Goal: Contribute content: Add original content to the website for others to see

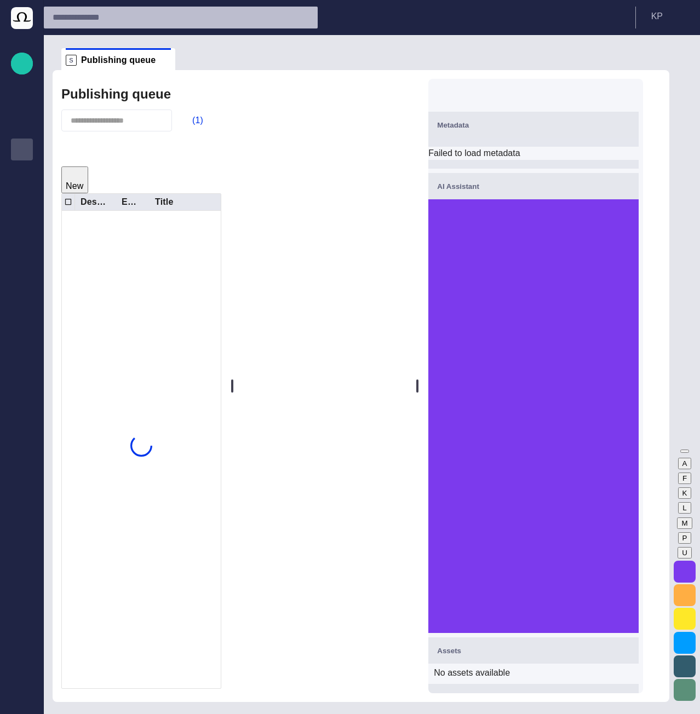
scroll to position [79, 0]
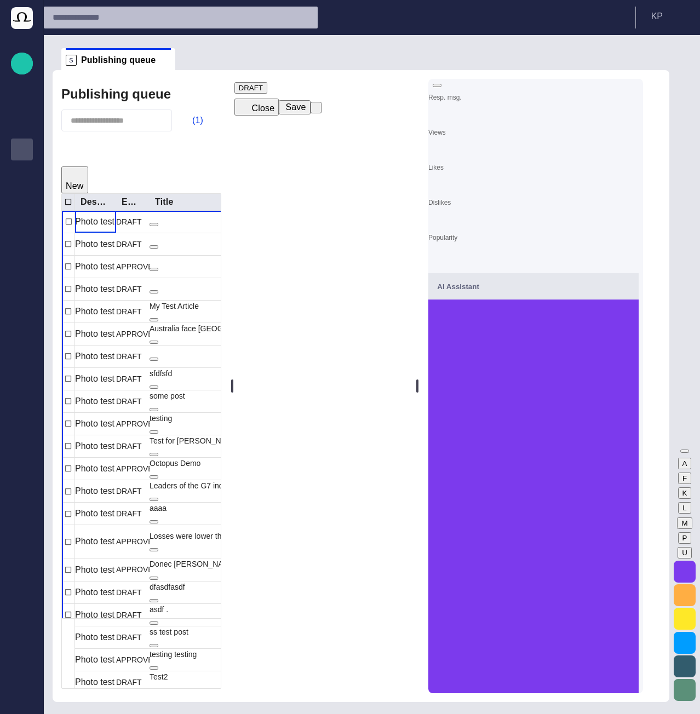
drag, startPoint x: 280, startPoint y: 118, endPoint x: 293, endPoint y: 124, distance: 14.7
click at [279, 116] on button "Close" at bounding box center [256, 107] width 45 height 17
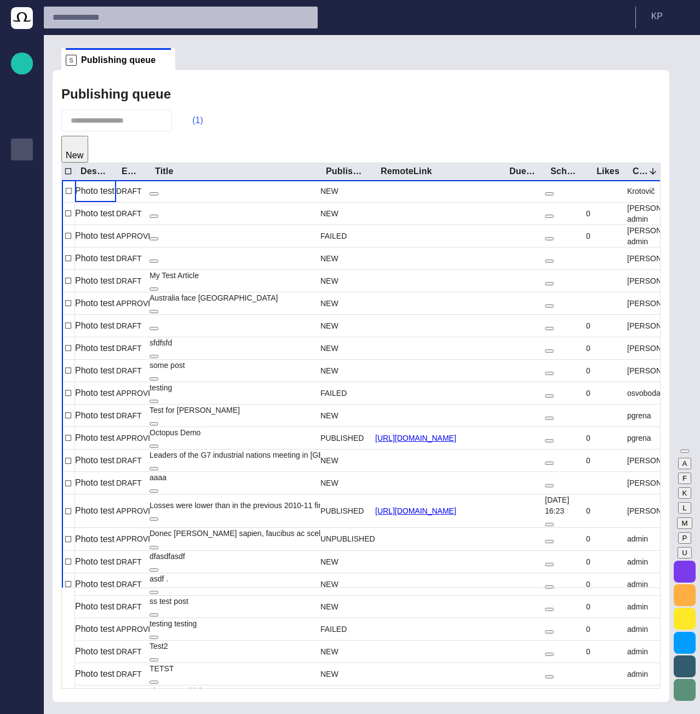
click at [205, 118] on button "(1)" at bounding box center [192, 121] width 32 height 20
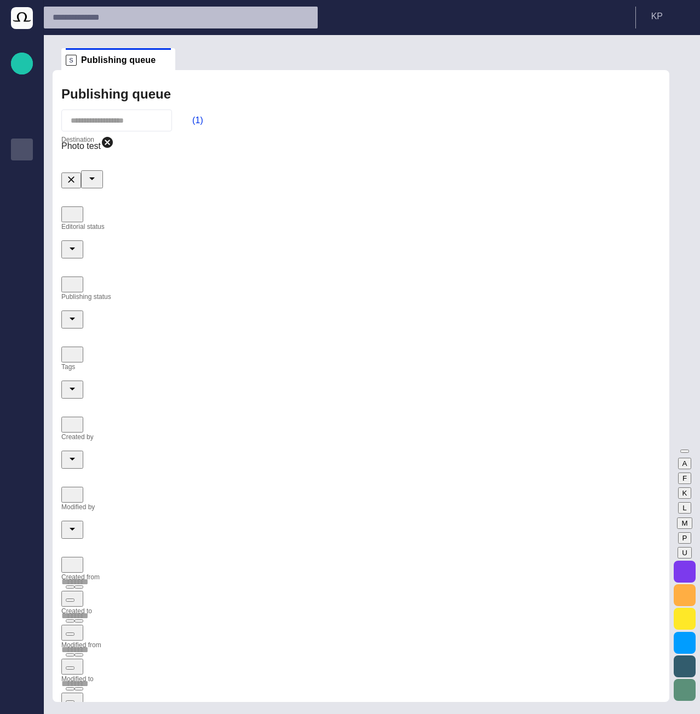
click at [74, 176] on icon "Clear" at bounding box center [71, 179] width 7 height 7
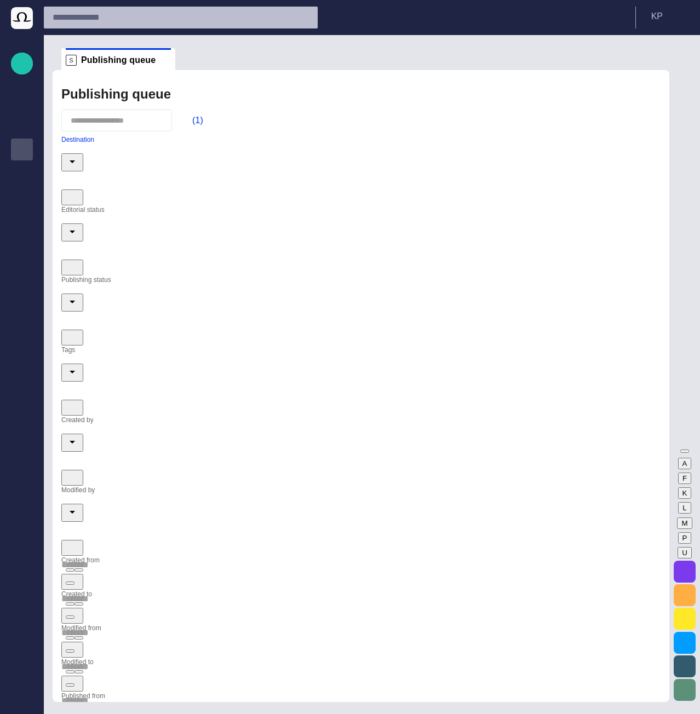
click at [249, 104] on div "Publishing queue" at bounding box center [360, 94] width 599 height 22
click at [190, 124] on span "button" at bounding box center [184, 119] width 11 height 11
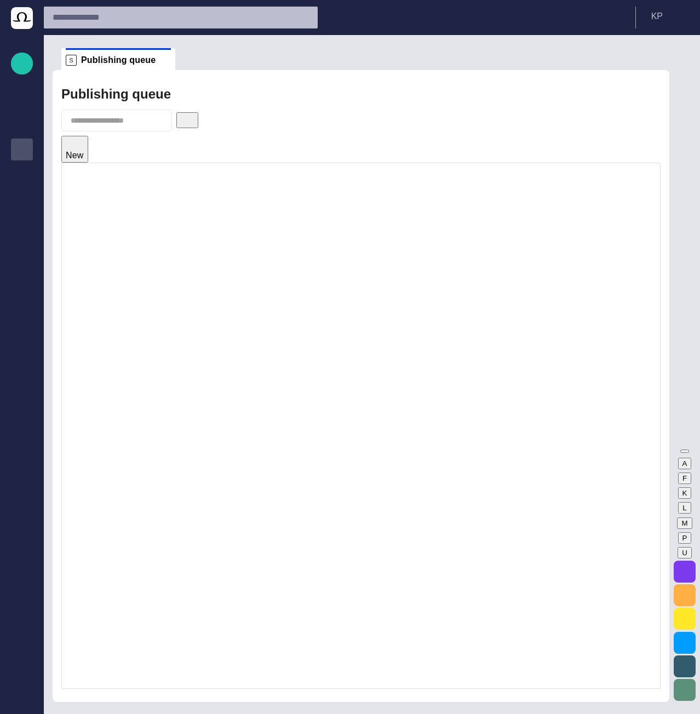
click at [198, 125] on button "button" at bounding box center [187, 120] width 22 height 16
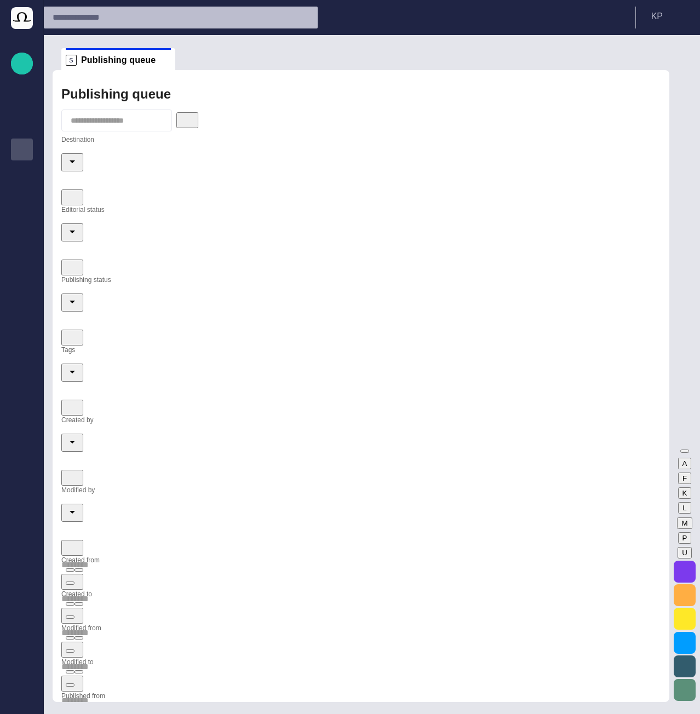
click at [75, 163] on icon "Open" at bounding box center [72, 161] width 5 height 3
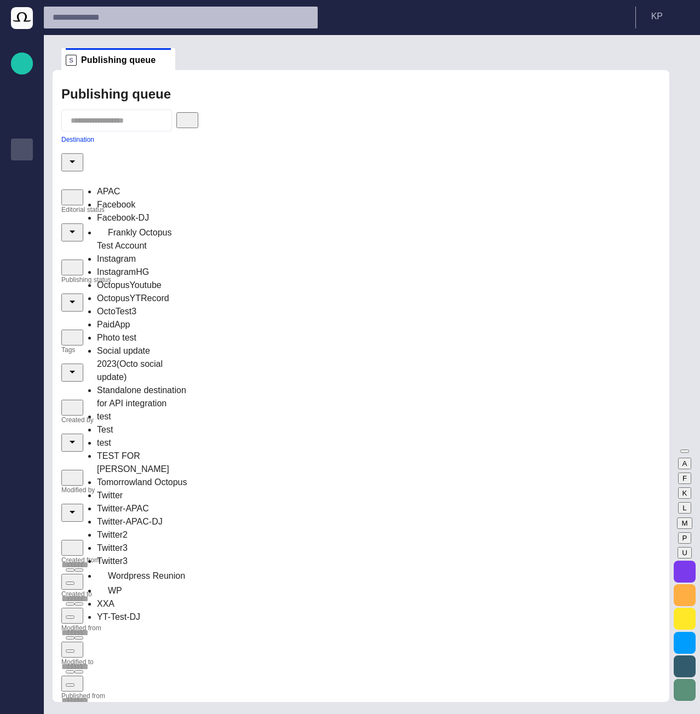
scroll to position [91, 0]
click at [144, 583] on div "WP" at bounding box center [143, 590] width 92 height 15
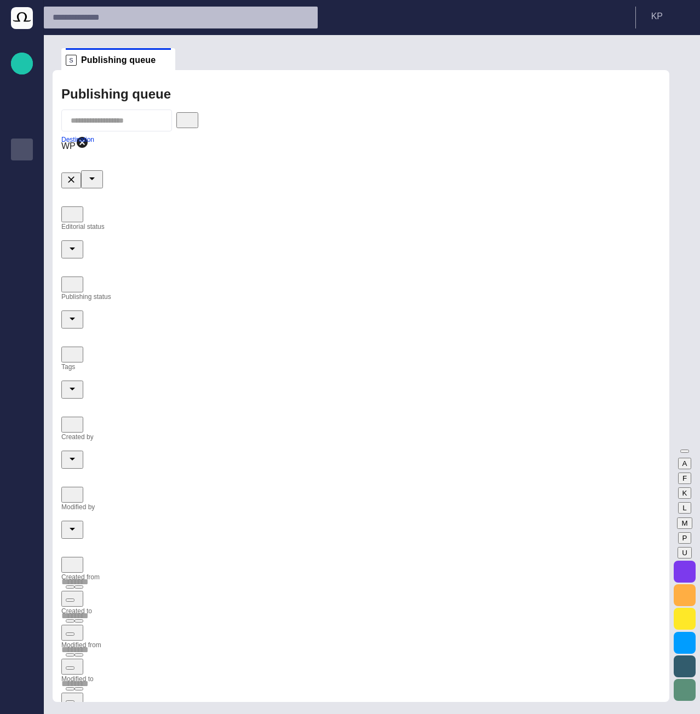
click at [244, 118] on div at bounding box center [360, 121] width 599 height 22
click at [192, 118] on span "button" at bounding box center [186, 120] width 11 height 11
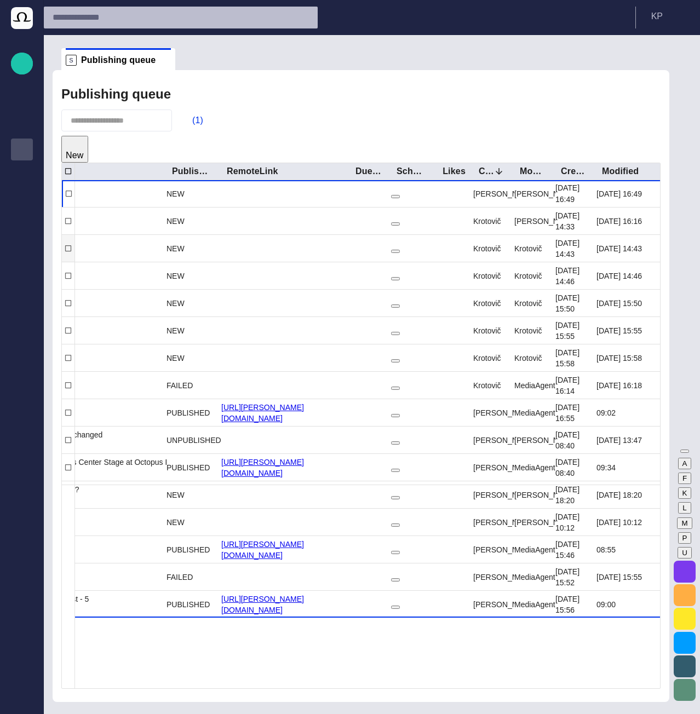
scroll to position [0, 0]
click at [574, 171] on button "Sort" at bounding box center [567, 171] width 15 height 15
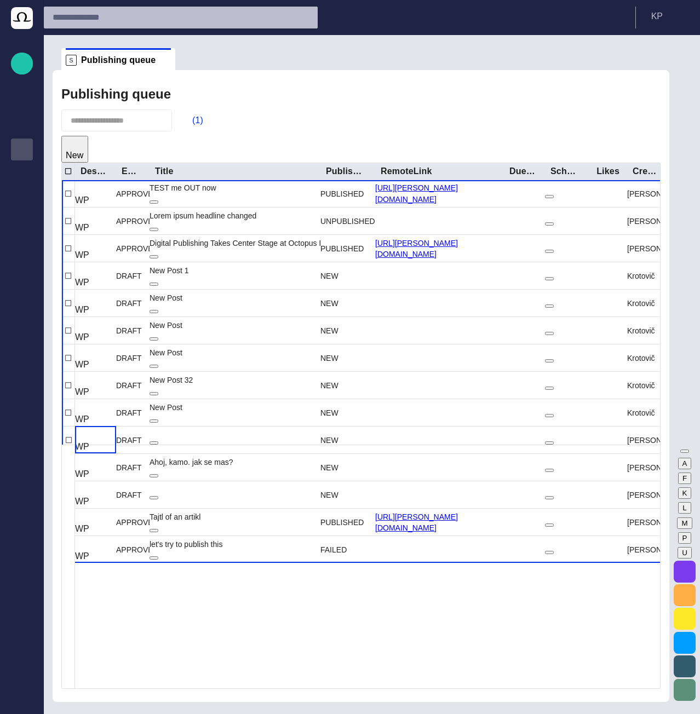
click at [78, 161] on span "button" at bounding box center [78, 161] width 0 height 0
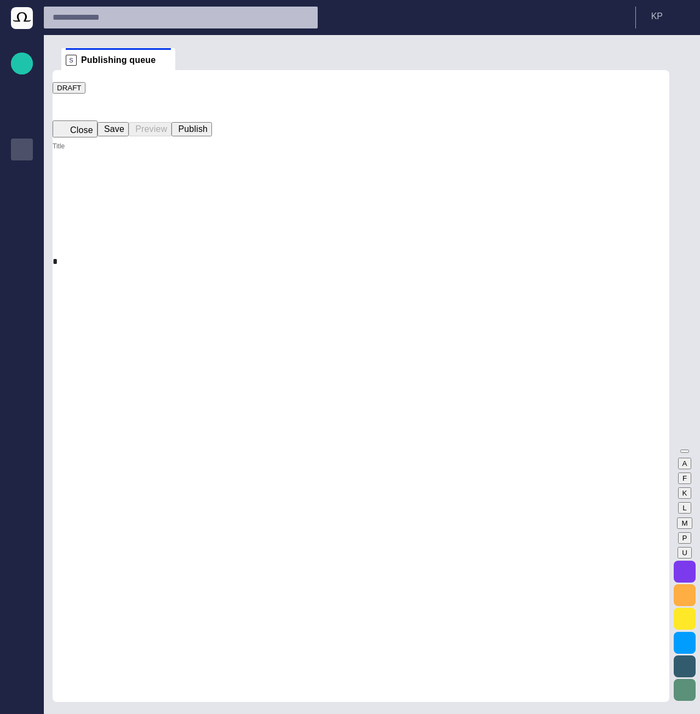
click at [107, 156] on input "Title" at bounding box center [361, 151] width 617 height 18
type input "**********"
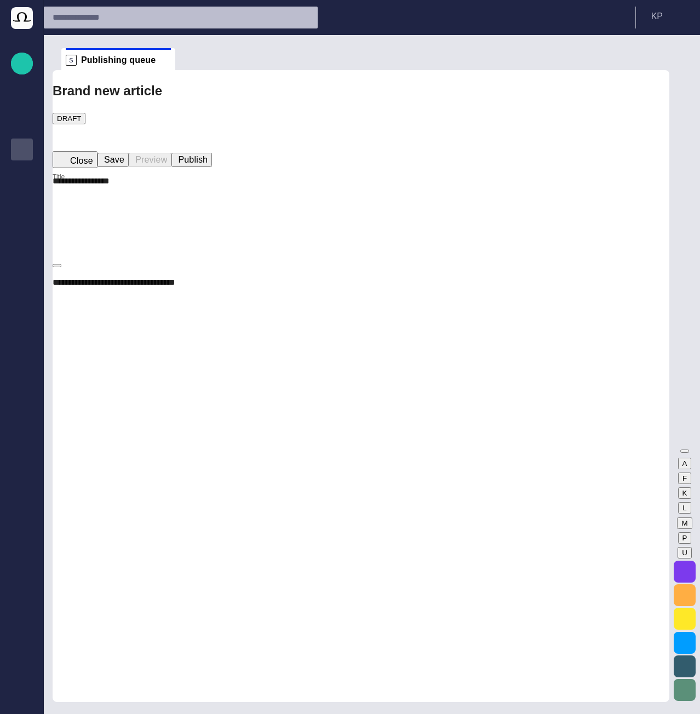
click at [212, 153] on button "Publish" at bounding box center [191, 160] width 41 height 14
click at [84, 151] on button "Close" at bounding box center [75, 159] width 45 height 17
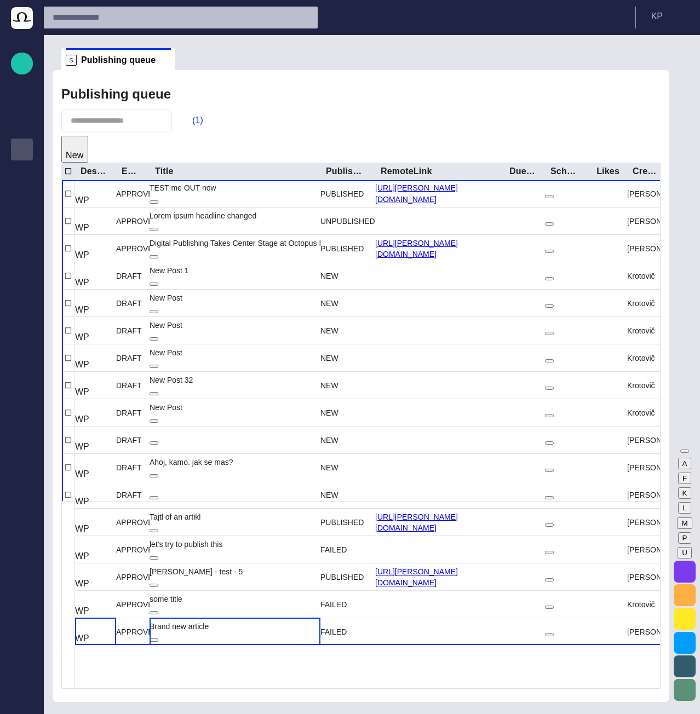
click at [209, 621] on div "Brand new article" at bounding box center [179, 632] width 59 height 22
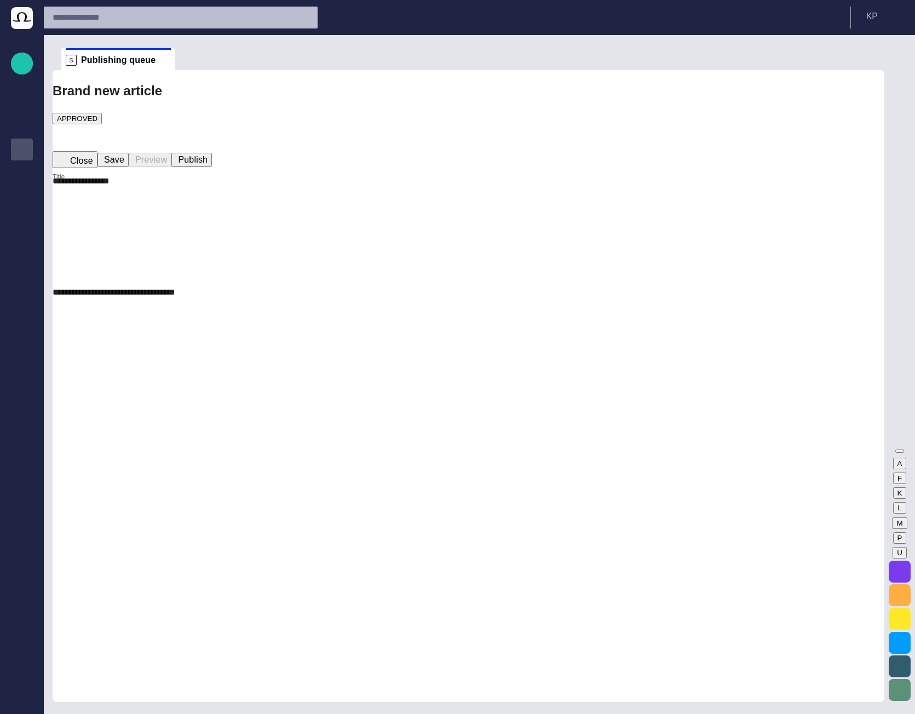
click at [92, 151] on button "Close" at bounding box center [75, 159] width 45 height 17
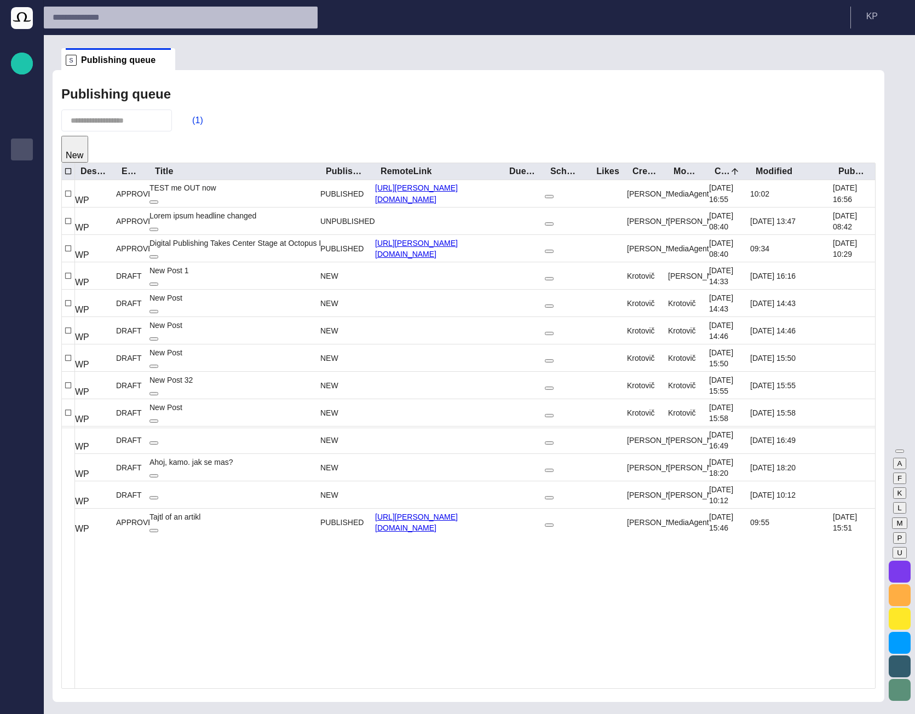
click at [137, 125] on input "text" at bounding box center [109, 120] width 77 height 11
click at [284, 121] on div "(1)" at bounding box center [468, 121] width 814 height 22
click at [646, 174] on button "Sort" at bounding box center [640, 171] width 15 height 15
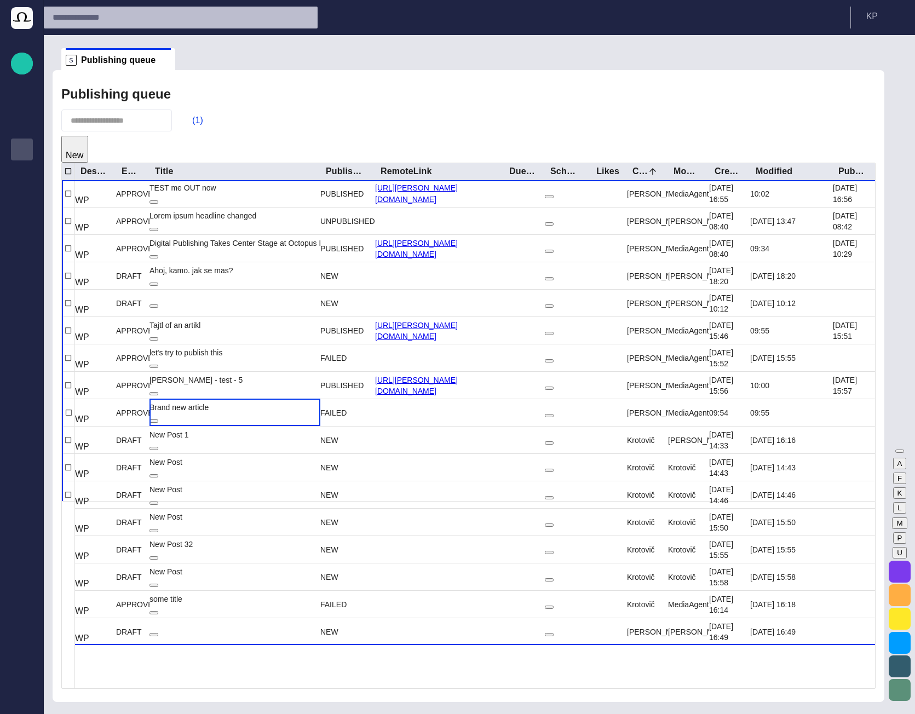
click at [88, 146] on button "New" at bounding box center [74, 149] width 27 height 27
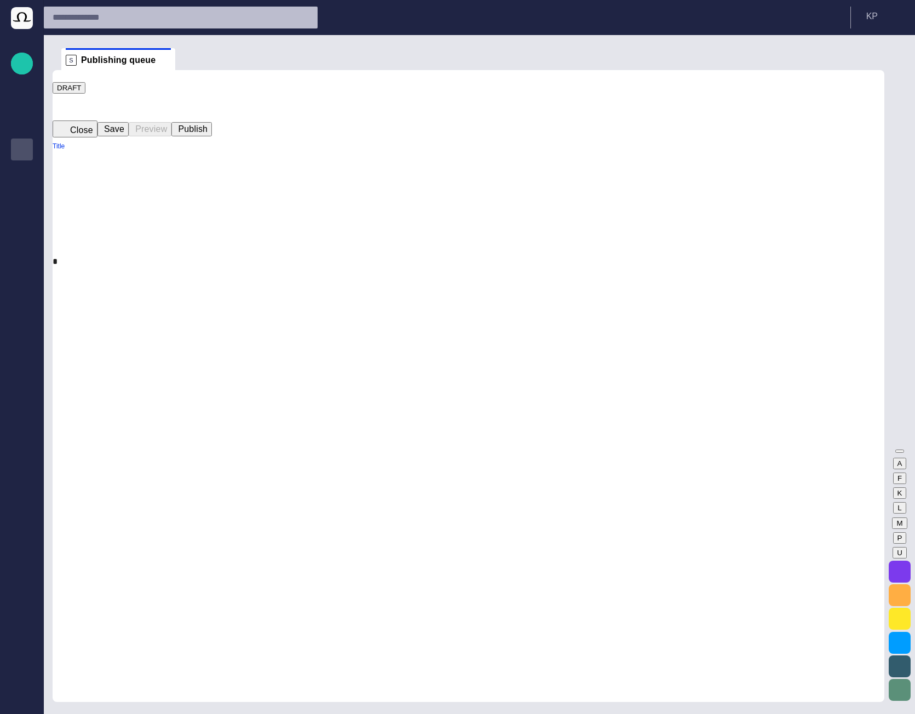
click at [166, 160] on input "Title" at bounding box center [469, 151] width 832 height 18
type input "**********"
click at [236, 255] on p at bounding box center [469, 261] width 832 height 13
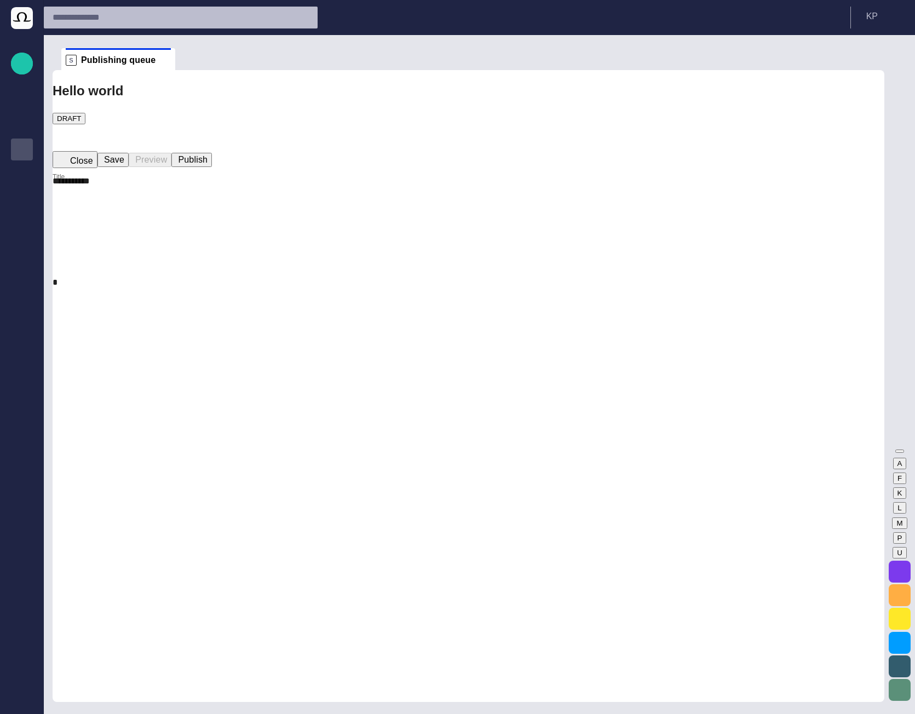
click at [89, 151] on button "Close" at bounding box center [75, 159] width 45 height 17
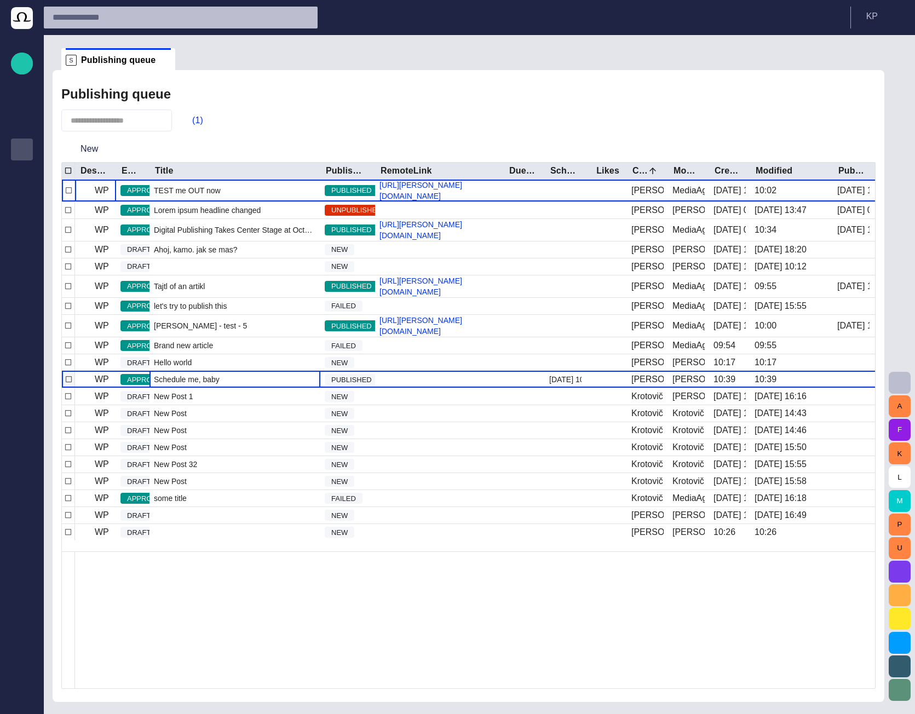
click at [263, 388] on div "Schedule me, baby" at bounding box center [235, 379] width 171 height 16
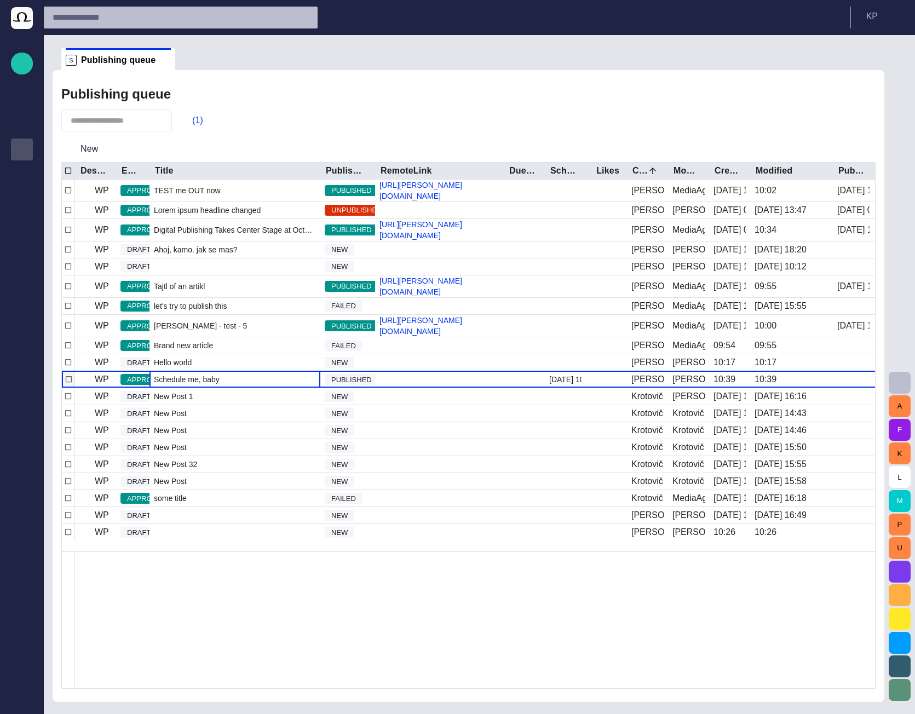
click at [189, 385] on span "Schedule me, baby" at bounding box center [187, 379] width 66 height 11
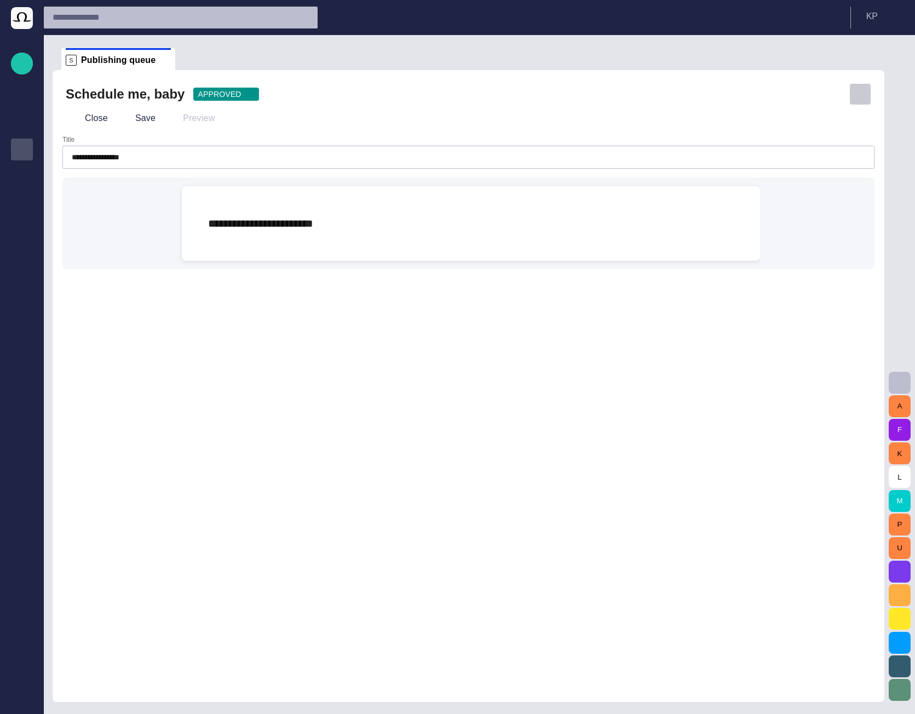
click at [859, 94] on span "button" at bounding box center [860, 94] width 11 height 11
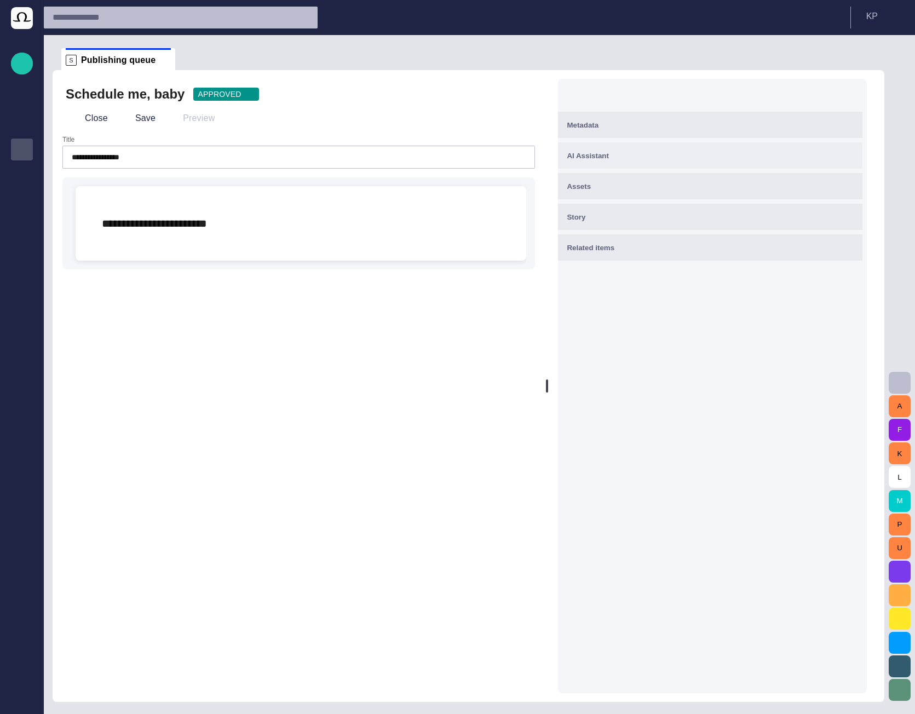
click at [755, 125] on div "Metadata" at bounding box center [710, 124] width 287 height 13
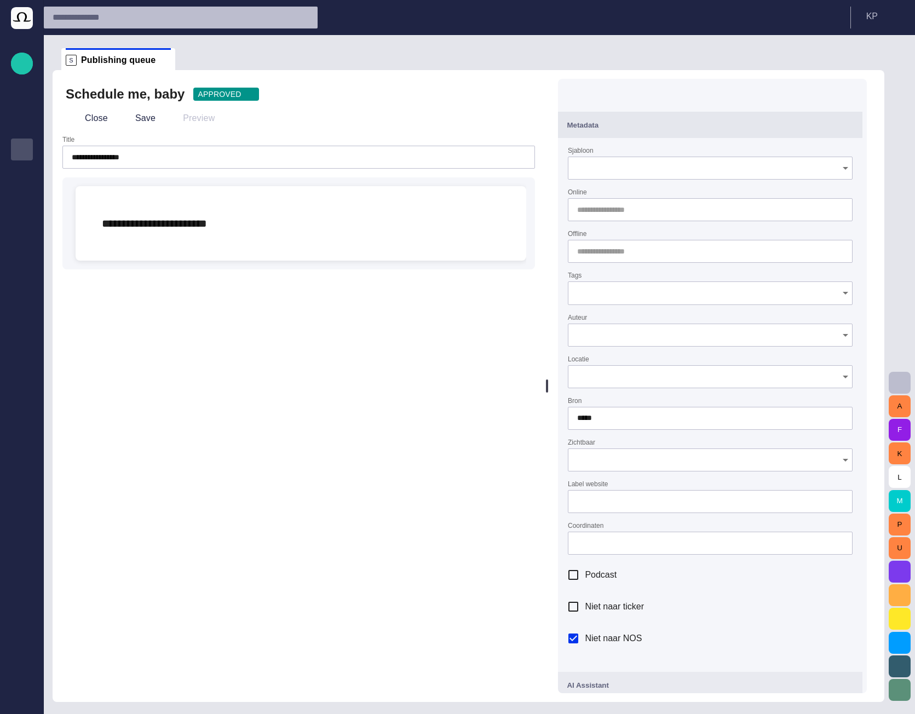
type input "**********"
type input "**"
click at [79, 122] on span "button" at bounding box center [75, 118] width 11 height 11
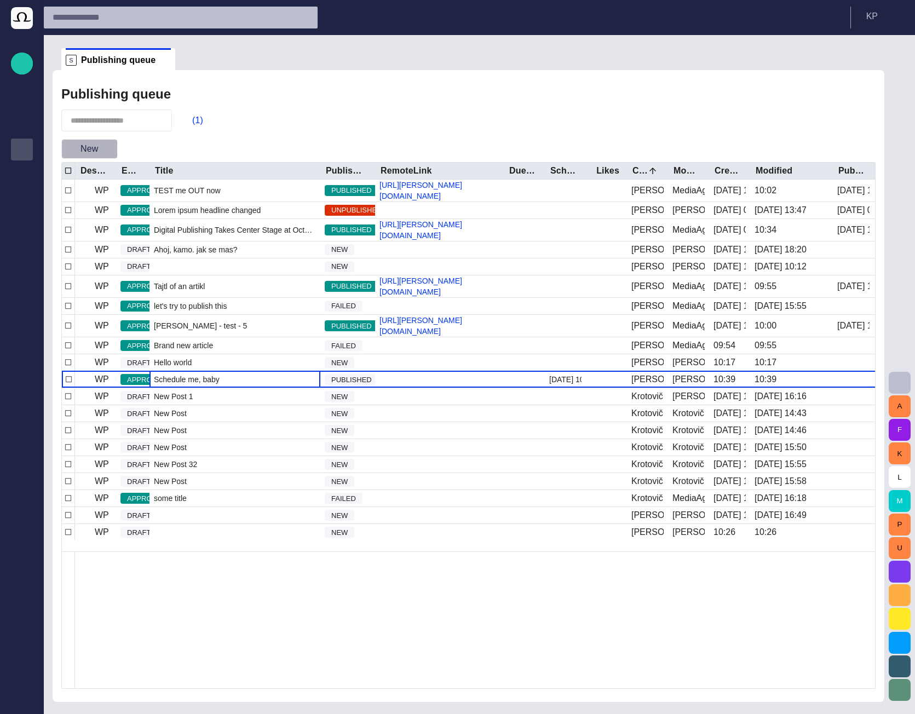
click at [101, 152] on button "New" at bounding box center [89, 149] width 56 height 20
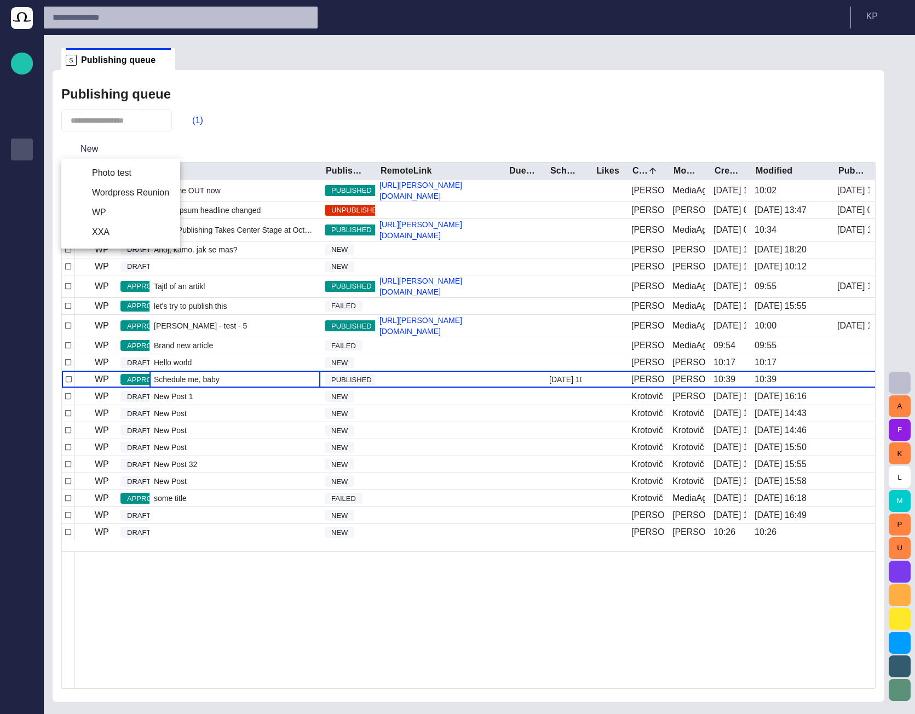
click at [113, 215] on li "WP" at bounding box center [120, 213] width 119 height 20
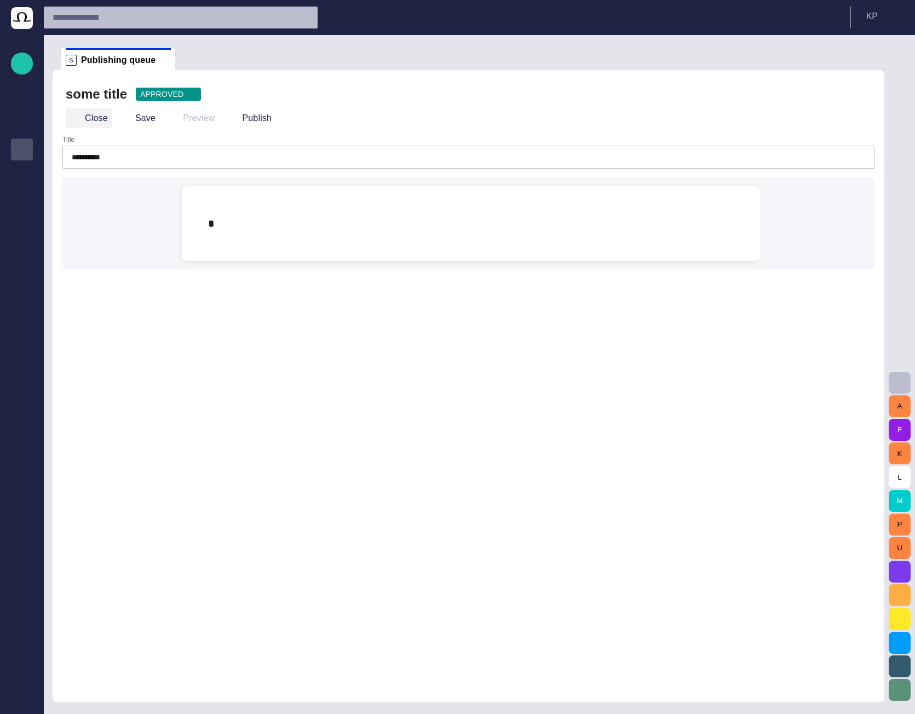
click at [78, 117] on span "button" at bounding box center [75, 118] width 11 height 11
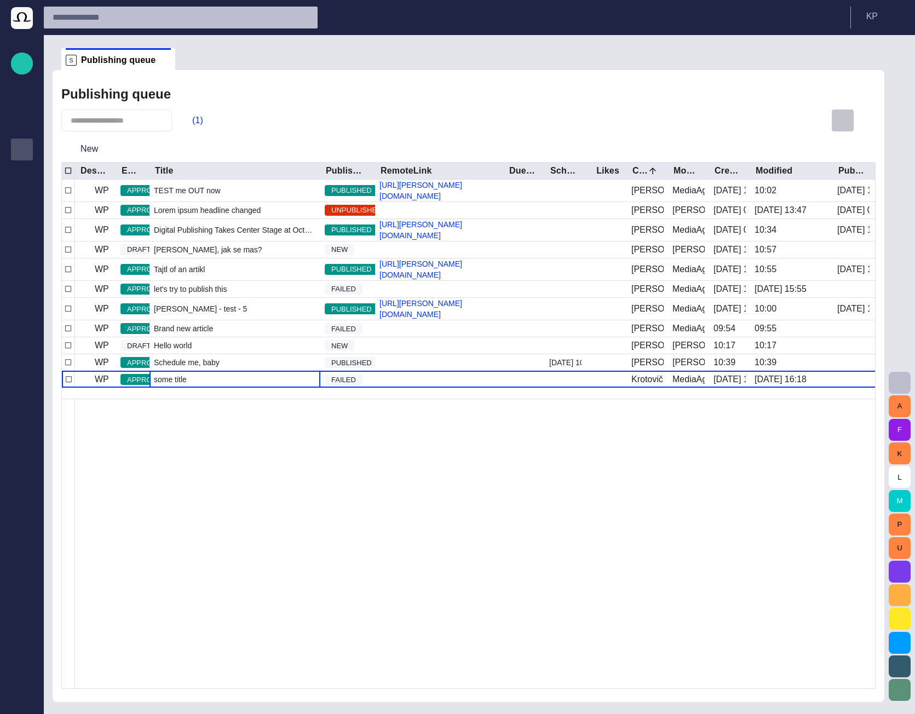
click at [843, 123] on span "button" at bounding box center [842, 120] width 13 height 13
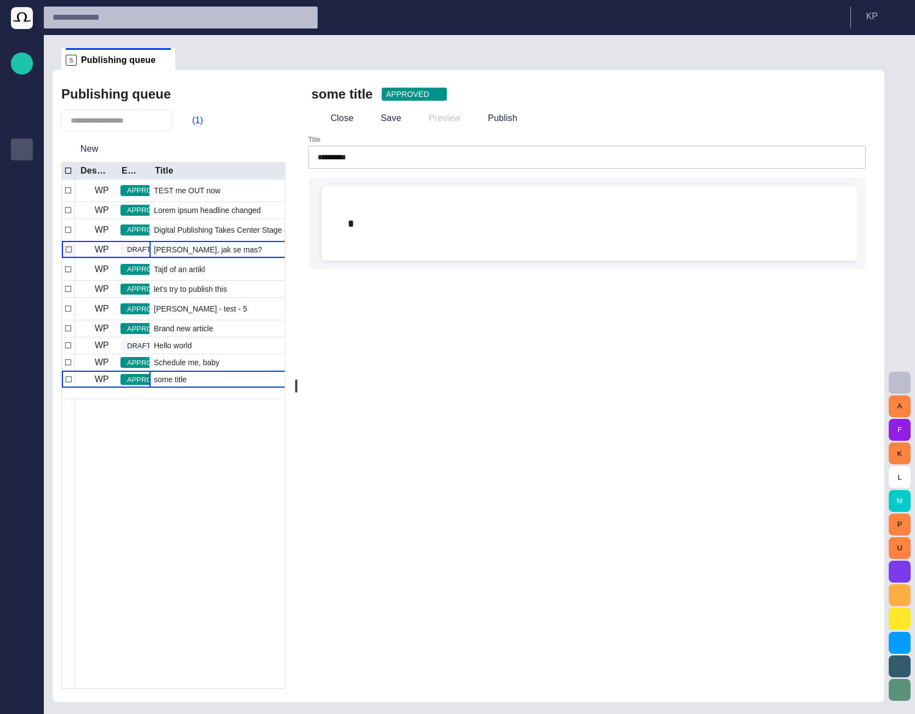
click at [208, 255] on span "Ahoj kamo, jak se mas?" at bounding box center [208, 249] width 108 height 11
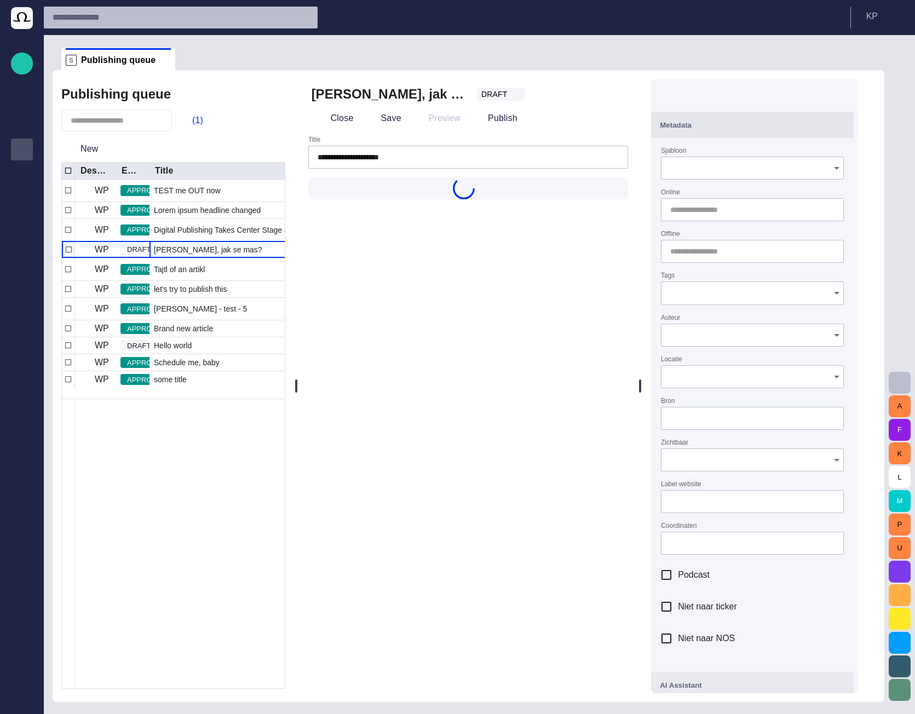
type input "**********"
type input "**"
click at [853, 132] on button "Metadata" at bounding box center [752, 125] width 203 height 26
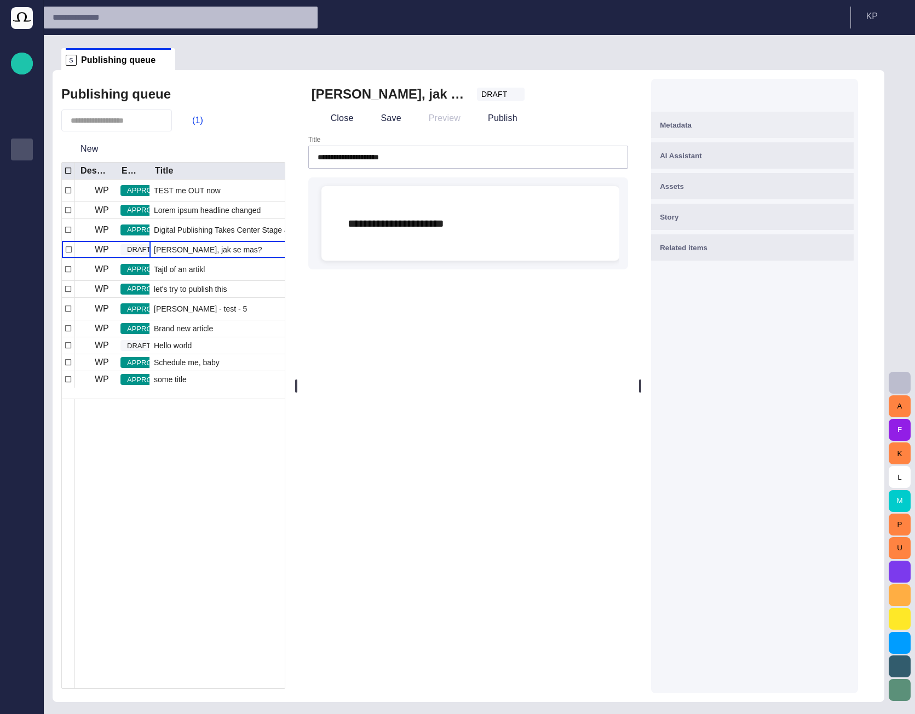
click at [853, 132] on button "Metadata" at bounding box center [752, 125] width 203 height 26
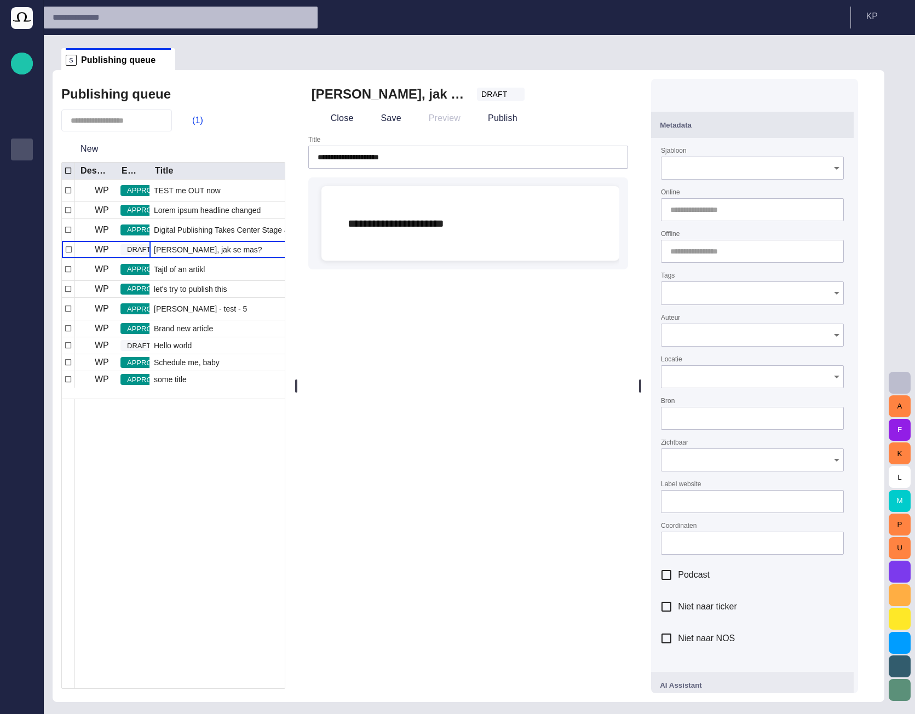
type input "**********"
type input "**"
